Goal: Task Accomplishment & Management: Manage account settings

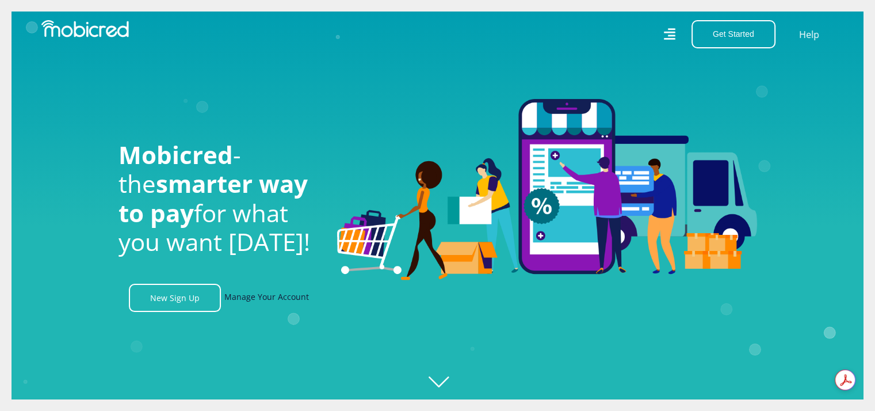
scroll to position [0, 819]
click at [274, 293] on link "Manage Your Account" at bounding box center [266, 298] width 85 height 28
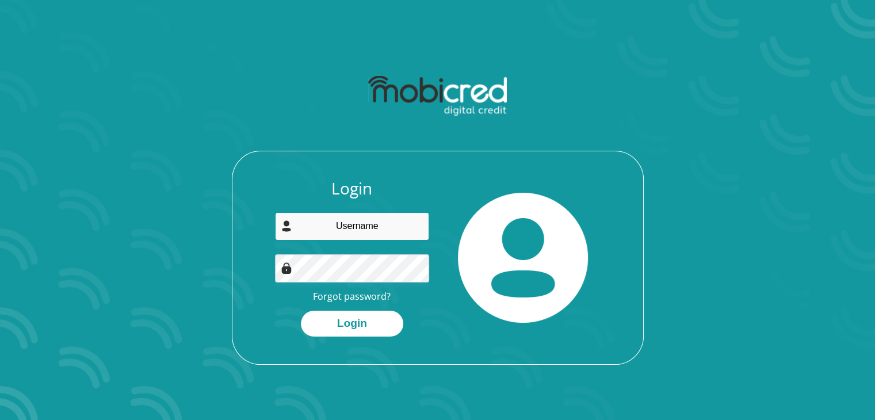
type input "[EMAIL_ADDRESS][DOMAIN_NAME]"
